Goal: Task Accomplishment & Management: Manage account settings

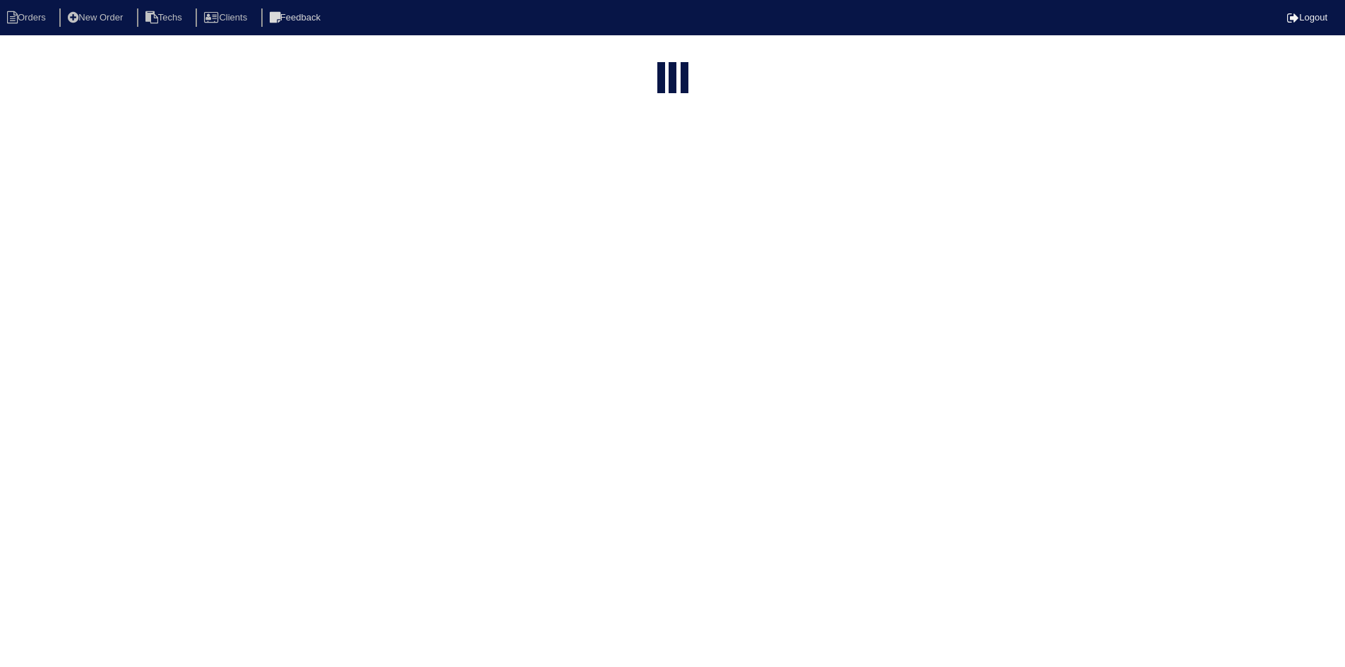
select select "15"
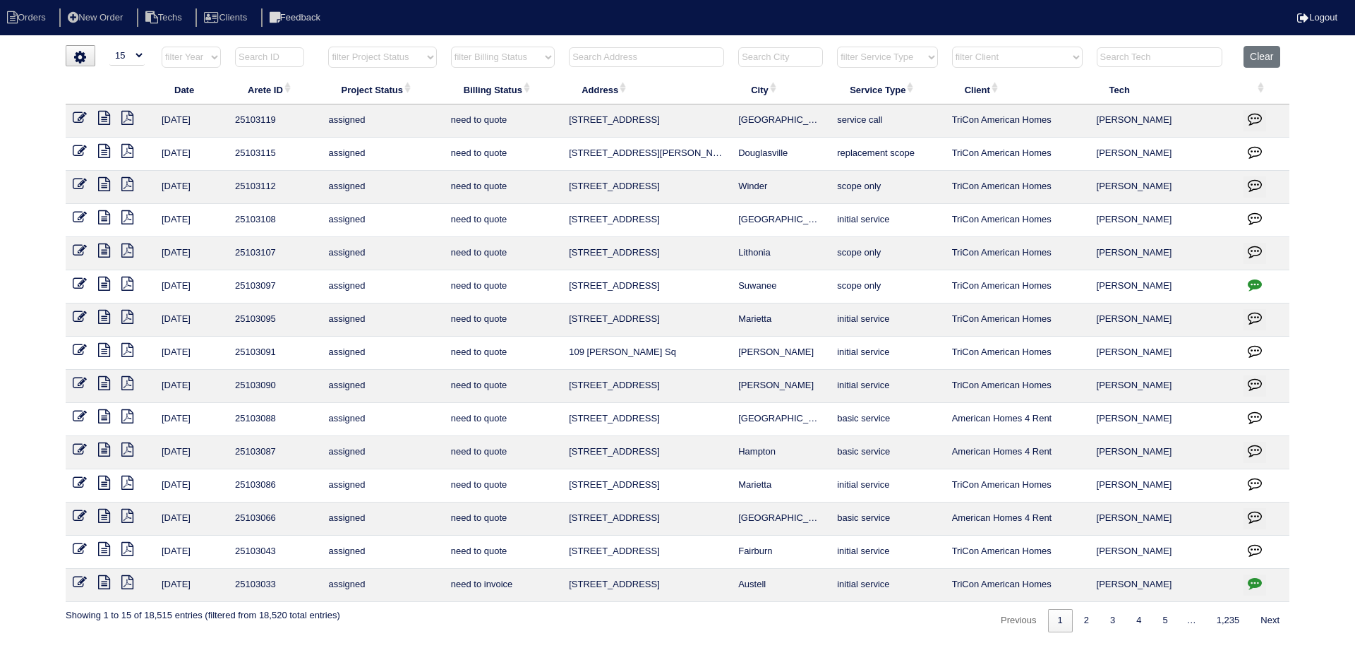
click at [647, 49] on input "text" at bounding box center [646, 57] width 155 height 20
paste input "[STREET_ADDRESS][PERSON_NAME]"
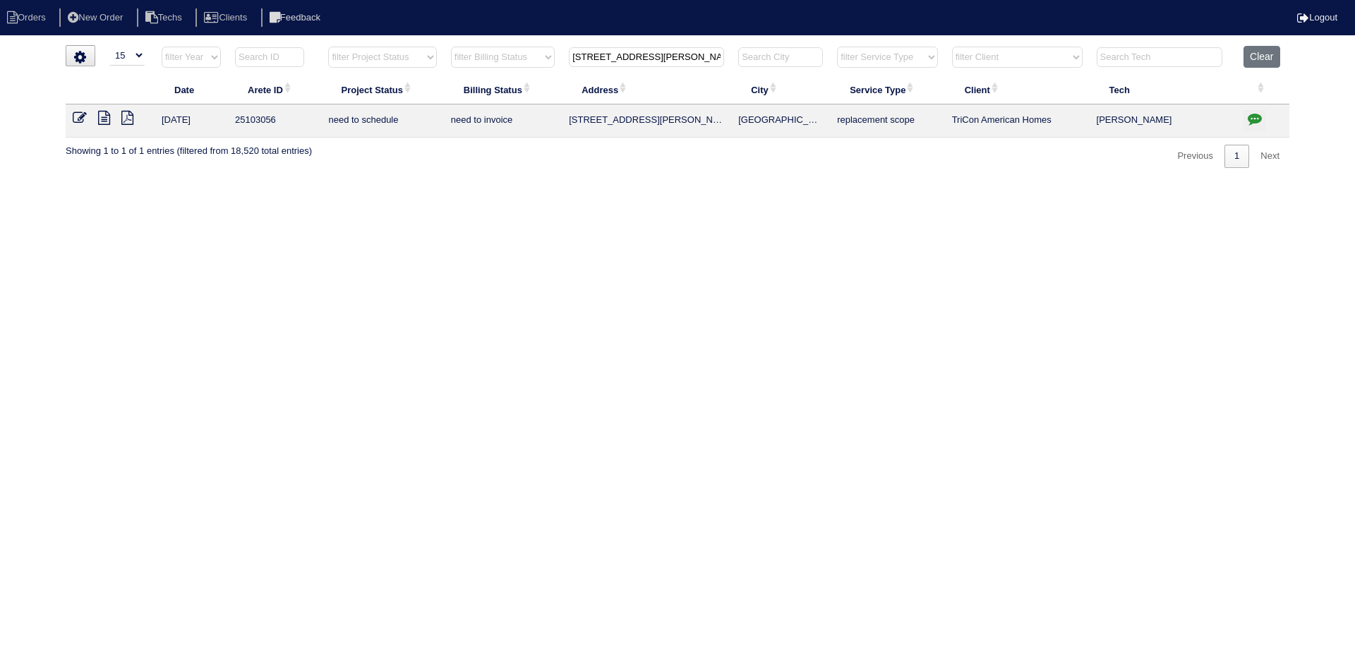
type input "[STREET_ADDRESS][PERSON_NAME]"
click at [103, 120] on icon at bounding box center [104, 118] width 12 height 14
click at [1256, 118] on icon "button" at bounding box center [1255, 119] width 14 height 14
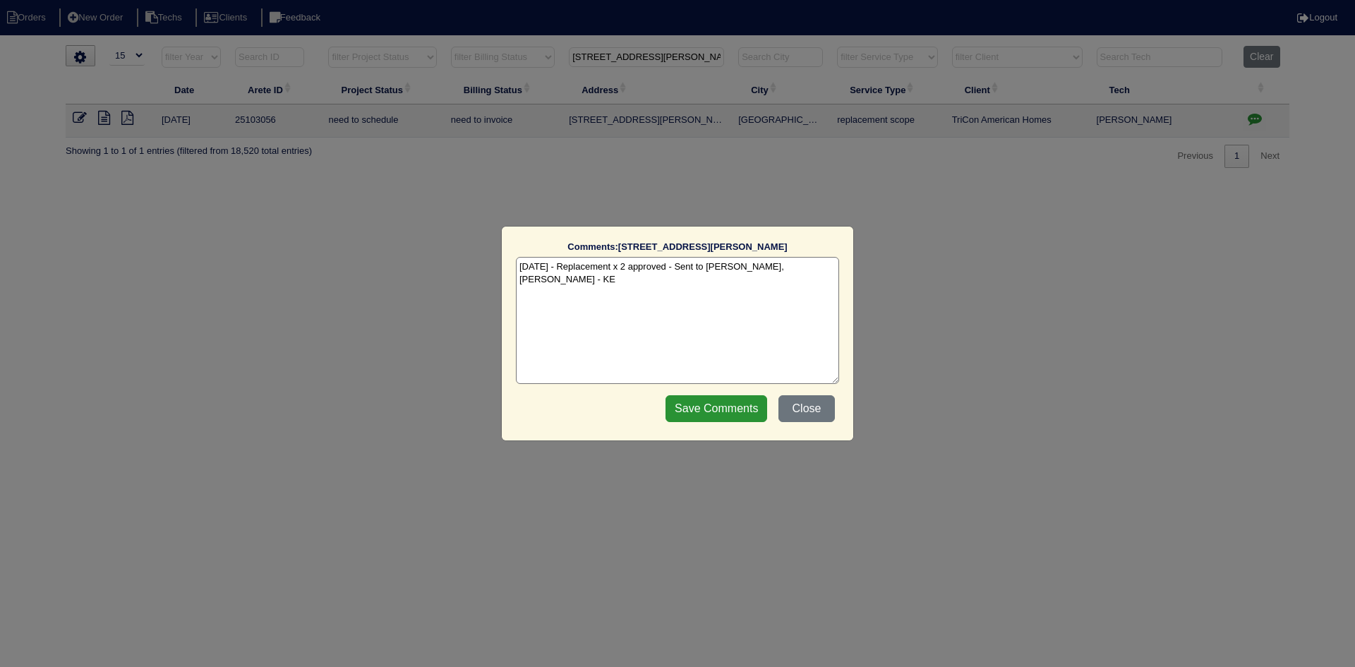
click at [817, 271] on textarea "[DATE] - Replacement x 2 approved - Sent to [PERSON_NAME], [PERSON_NAME] - KE" at bounding box center [677, 320] width 323 height 127
paste textarea "Equipment ordered - pricing verified Sibi order number: TAH-6I79D0V2 Order plac…"
click at [759, 285] on textarea "[DATE] - Replacement x 2 approved - Sent to [PERSON_NAME], [PERSON_NAME] - KE […" at bounding box center [677, 320] width 323 height 127
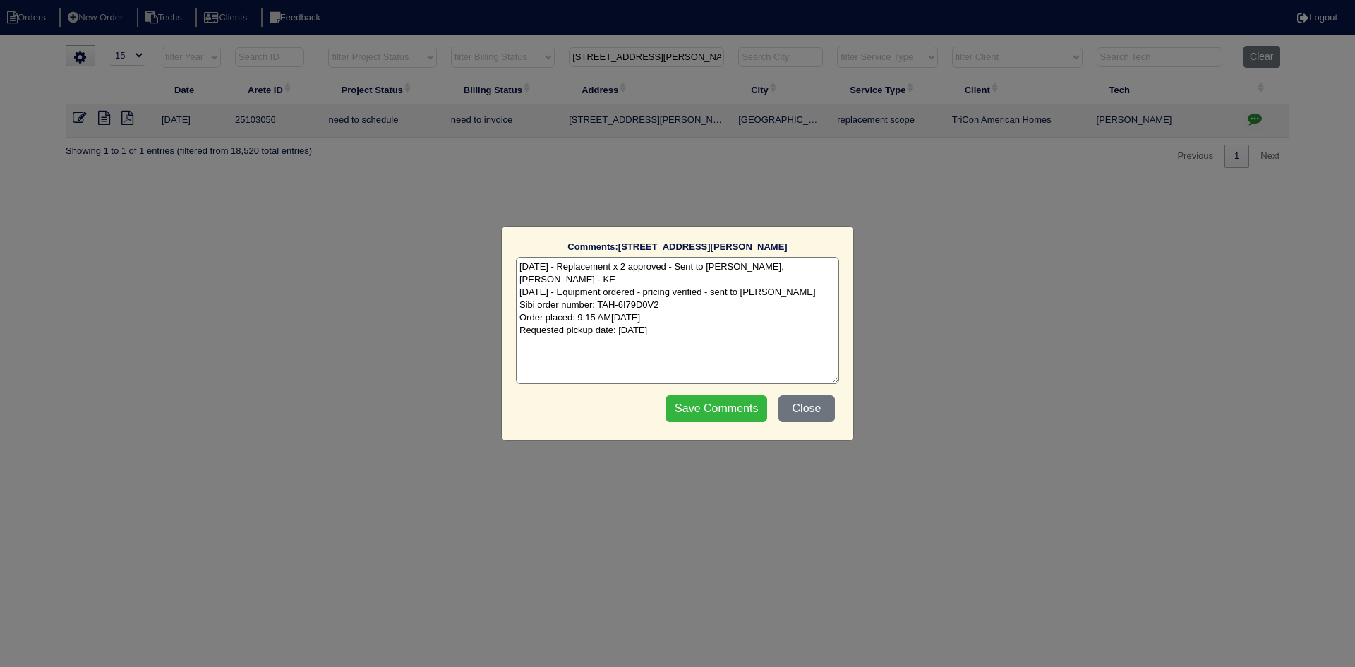
click at [701, 402] on input "Save Comments" at bounding box center [717, 408] width 102 height 27
click at [719, 402] on input "Save Comments" at bounding box center [717, 408] width 102 height 27
click at [719, 409] on input "Save Comments" at bounding box center [717, 408] width 102 height 27
click at [895, 384] on div "Comments: [STREET_ADDRESS][PERSON_NAME] The comments on file have changed since…" at bounding box center [677, 333] width 1355 height 667
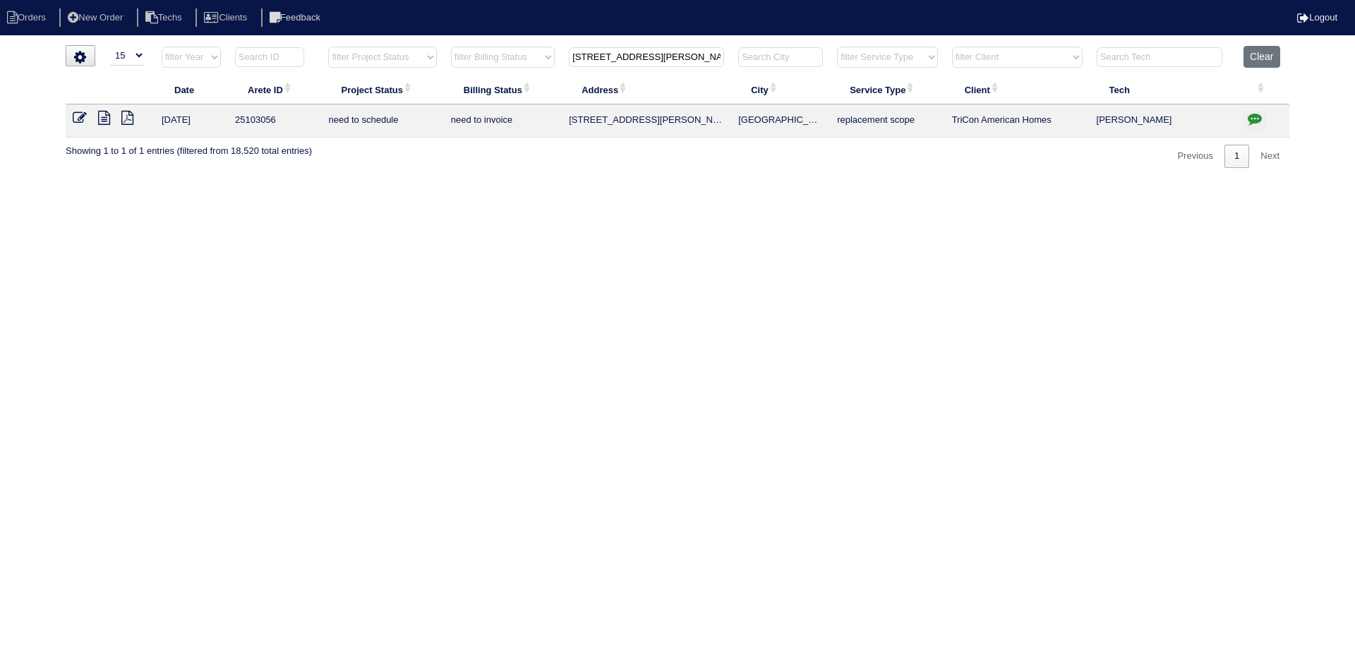
click at [1254, 117] on icon "button" at bounding box center [1255, 119] width 14 height 14
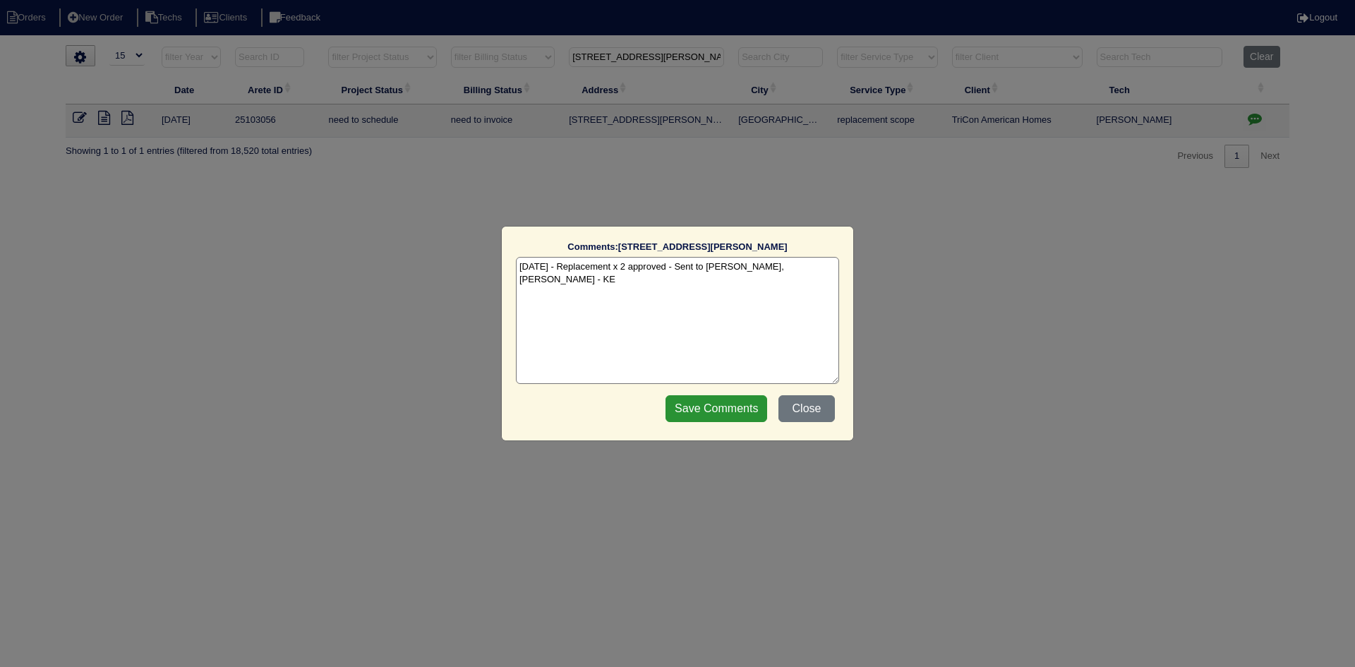
click at [527, 284] on textarea "[DATE] - Replacement x 2 approved - Sent to [PERSON_NAME], [PERSON_NAME] - KE" at bounding box center [677, 320] width 323 height 127
click at [823, 268] on textarea "[DATE] - Replacement x 2 approved - Sent to [PERSON_NAME], [PERSON_NAME] - KE" at bounding box center [677, 320] width 323 height 127
paste textarea "Equipment ordered - pricing verified Sibi order number: TAH-6I79D0V2 Order plac…"
click at [751, 288] on textarea "[DATE] - Replacement x 2 approved - Sent to [PERSON_NAME], [PERSON_NAME] - KE […" at bounding box center [677, 320] width 323 height 127
click at [749, 286] on textarea "[DATE] - Replacement x 2 approved - Sent to [PERSON_NAME], [PERSON_NAME] - KE […" at bounding box center [677, 320] width 323 height 127
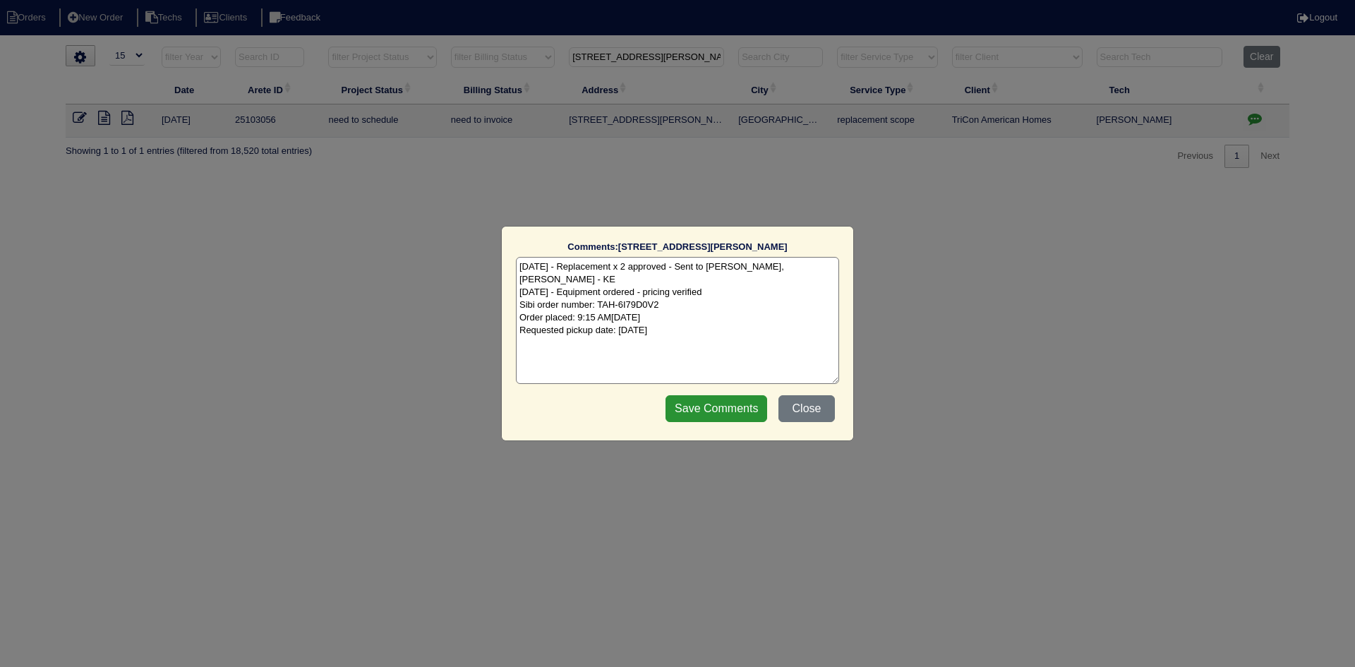
click at [714, 285] on textarea "[DATE] - Replacement x 2 approved - Sent to [PERSON_NAME], [PERSON_NAME] - KE […" at bounding box center [677, 320] width 323 height 127
click at [713, 277] on textarea "[DATE] - Replacement x 2 approved - Sent to [PERSON_NAME], [PERSON_NAME] - KE […" at bounding box center [677, 320] width 323 height 127
type textarea "[DATE] - Replacement x 2 approved - Sent to [PERSON_NAME], [PERSON_NAME] - KE […"
click at [697, 409] on input "Save Comments" at bounding box center [717, 408] width 102 height 27
click at [704, 412] on input "Save Comments" at bounding box center [717, 408] width 102 height 27
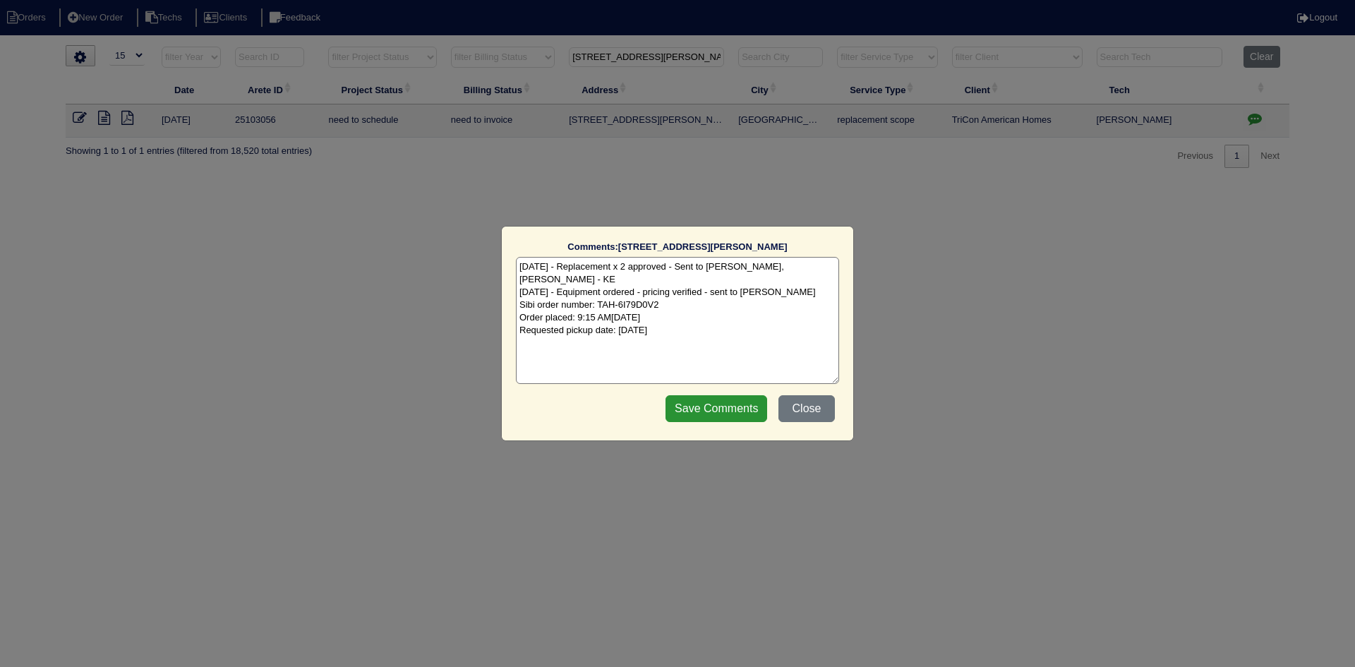
drag, startPoint x: 518, startPoint y: 278, endPoint x: 701, endPoint y: 323, distance: 188.3
click at [701, 323] on textarea "[DATE] - Replacement x 2 approved - Sent to [PERSON_NAME], [PERSON_NAME] - KE […" at bounding box center [677, 320] width 323 height 127
click at [819, 409] on button "Close" at bounding box center [807, 408] width 56 height 27
